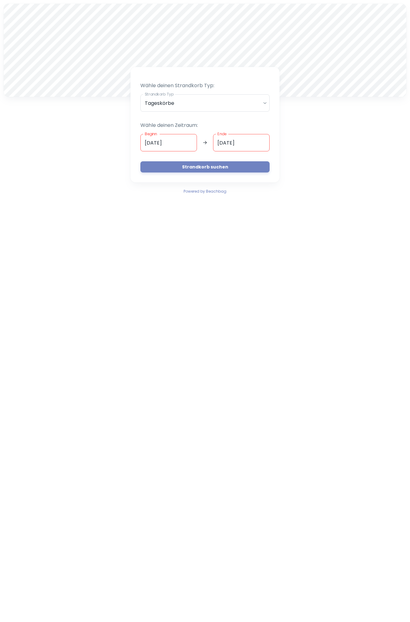
click at [148, 143] on input "[DATE]" at bounding box center [168, 142] width 56 height 17
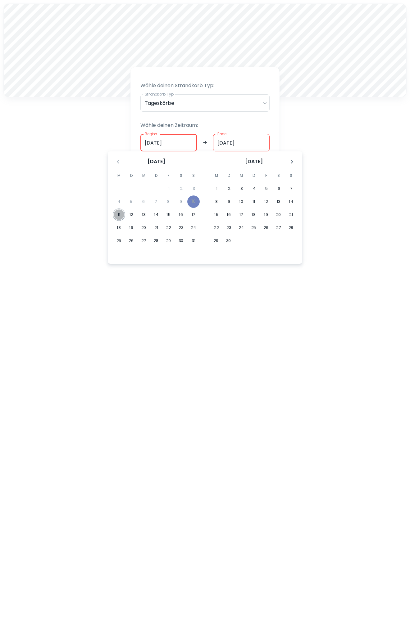
click at [119, 214] on button "11" at bounding box center [119, 215] width 12 height 12
type input "[DATE]"
click at [219, 142] on input "Ende" at bounding box center [241, 142] width 56 height 17
click at [120, 215] on button "11" at bounding box center [119, 215] width 12 height 12
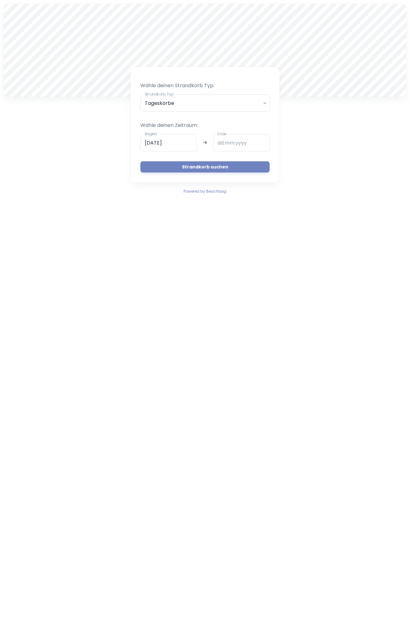
type input "[DATE]"
click at [219, 167] on button "Strandkorb suchen" at bounding box center [204, 166] width 129 height 11
click at [146, 142] on input "[DATE]" at bounding box center [168, 142] width 56 height 17
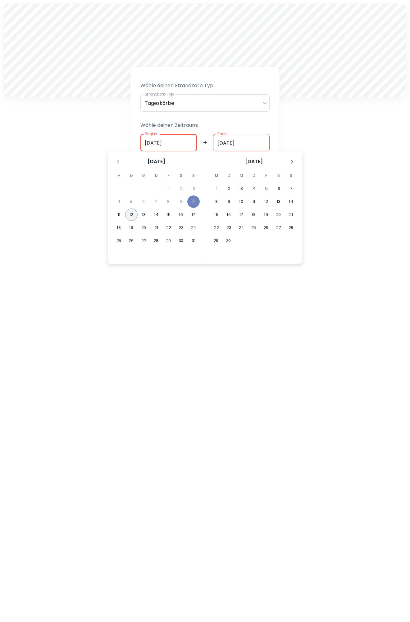
click at [131, 214] on button "12" at bounding box center [131, 215] width 12 height 12
type input "[DATE]"
click at [182, 229] on button "23" at bounding box center [181, 228] width 12 height 12
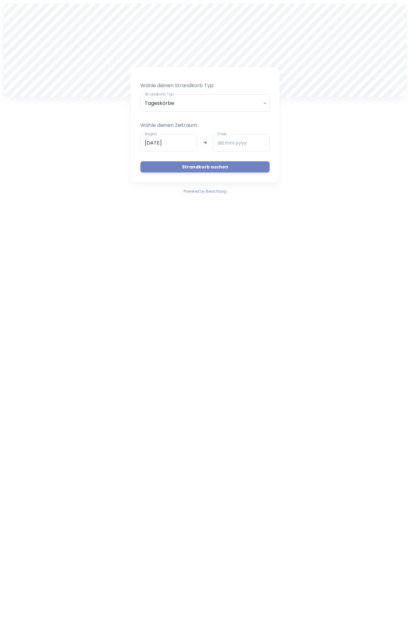
type input "[DATE]"
click at [211, 169] on button "Strandkorb suchen" at bounding box center [204, 166] width 129 height 11
